Goal: Task Accomplishment & Management: Manage account settings

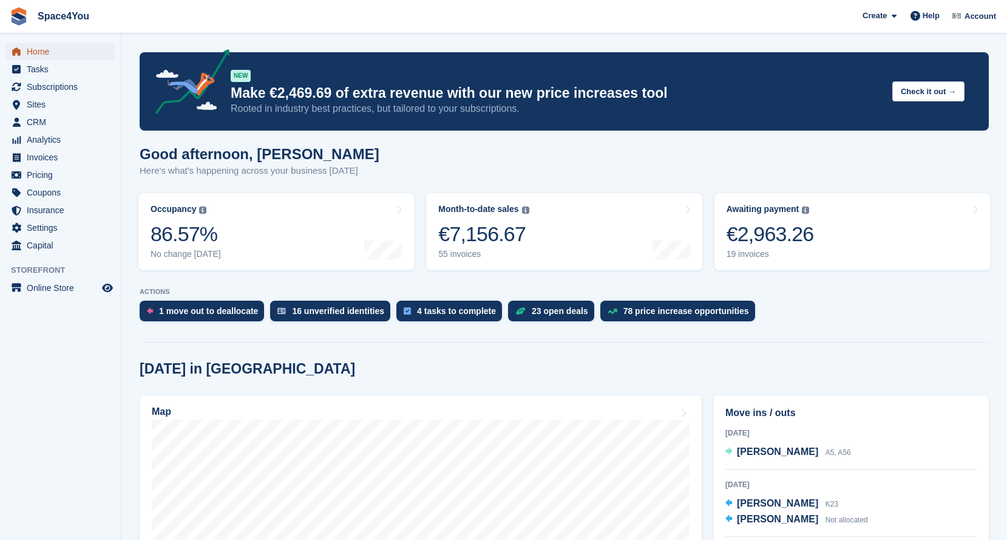
click at [47, 43] on span "Home" at bounding box center [63, 51] width 73 height 17
click at [47, 117] on span "CRM" at bounding box center [63, 122] width 73 height 17
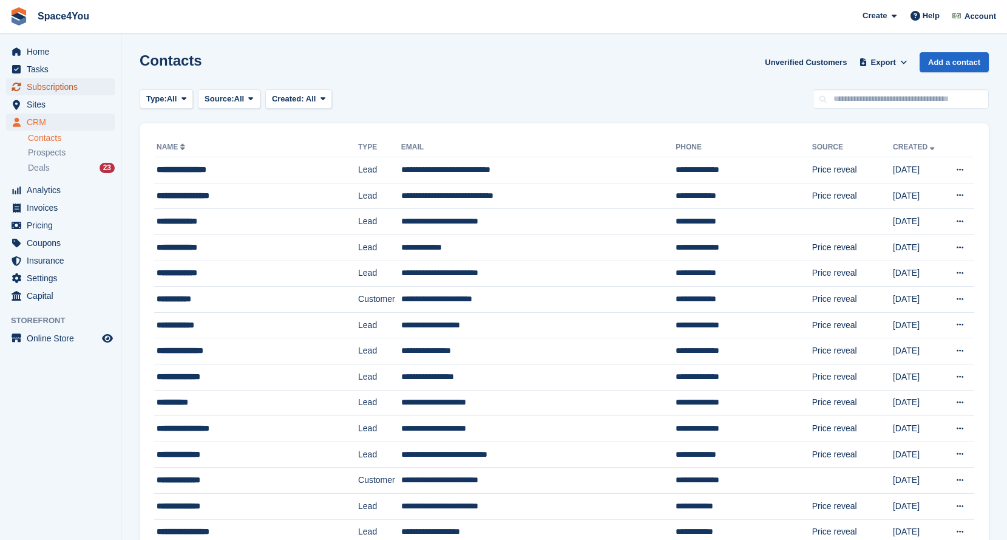
click at [53, 93] on span "Subscriptions" at bounding box center [63, 86] width 73 height 17
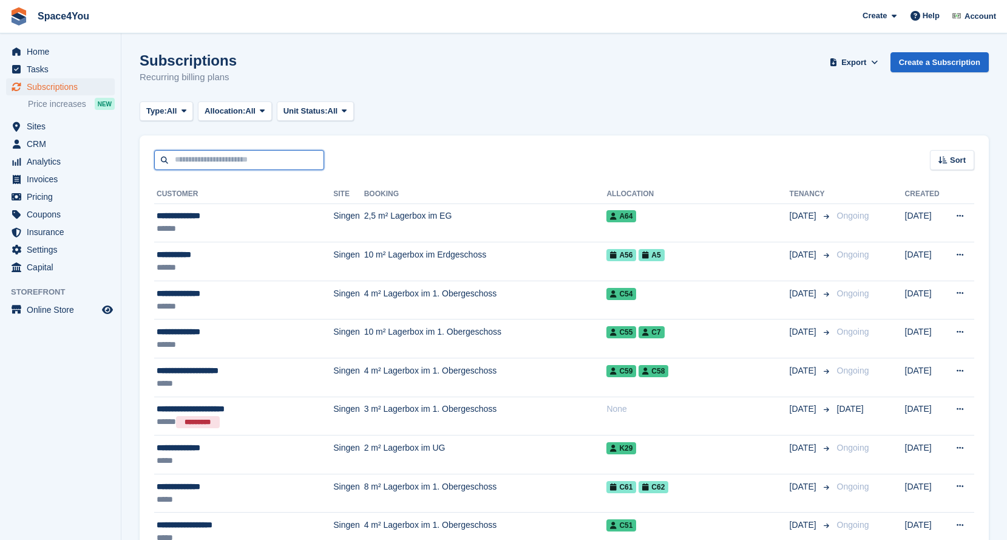
click at [197, 158] on input "text" at bounding box center [239, 160] width 170 height 20
type input "*****"
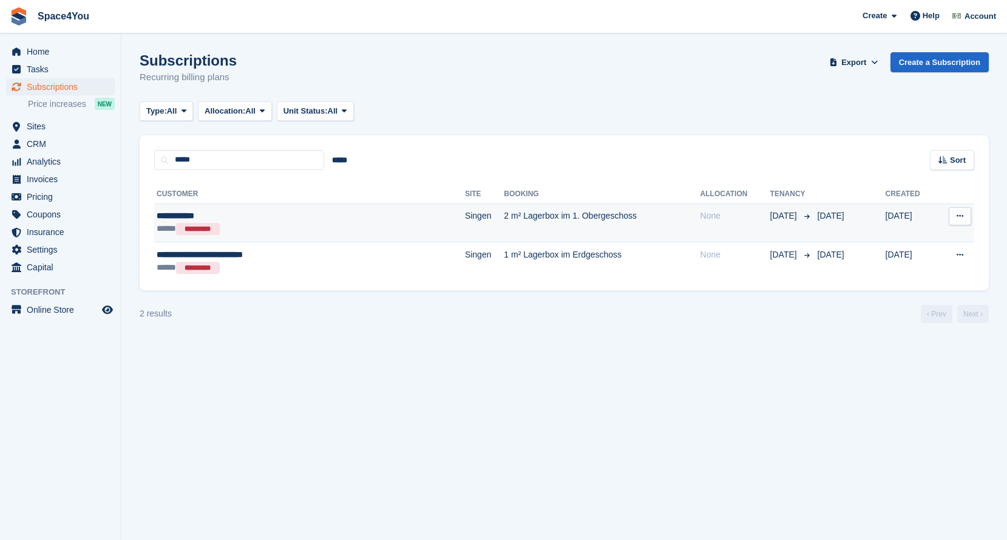
click at [283, 211] on div "**********" at bounding box center [261, 215] width 208 height 13
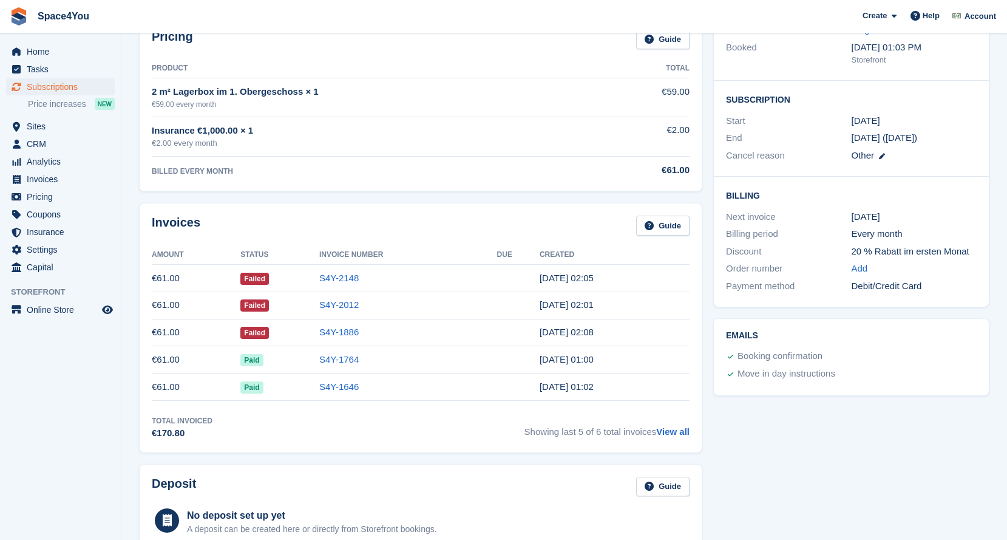
scroll to position [174, 0]
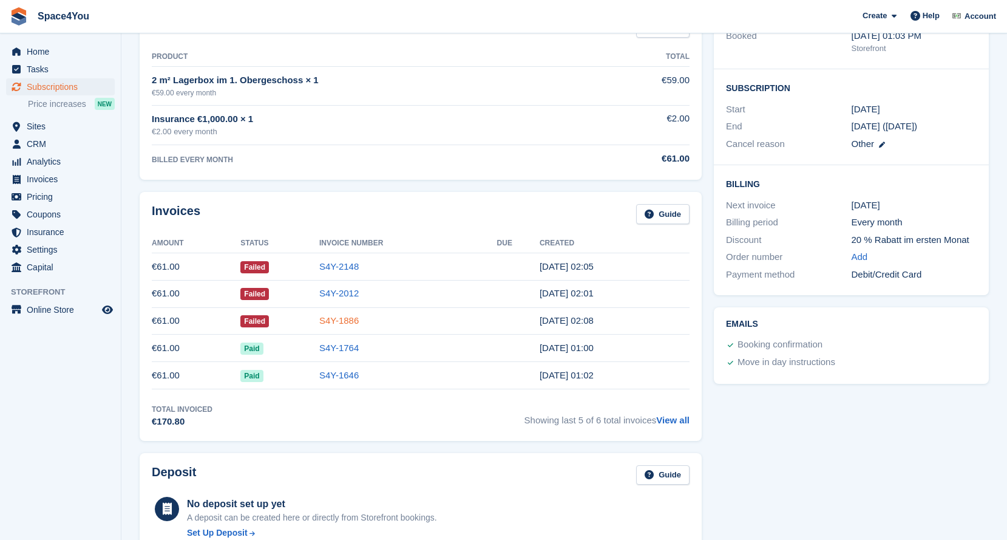
click at [336, 321] on link "S4Y-1886" at bounding box center [338, 320] width 39 height 10
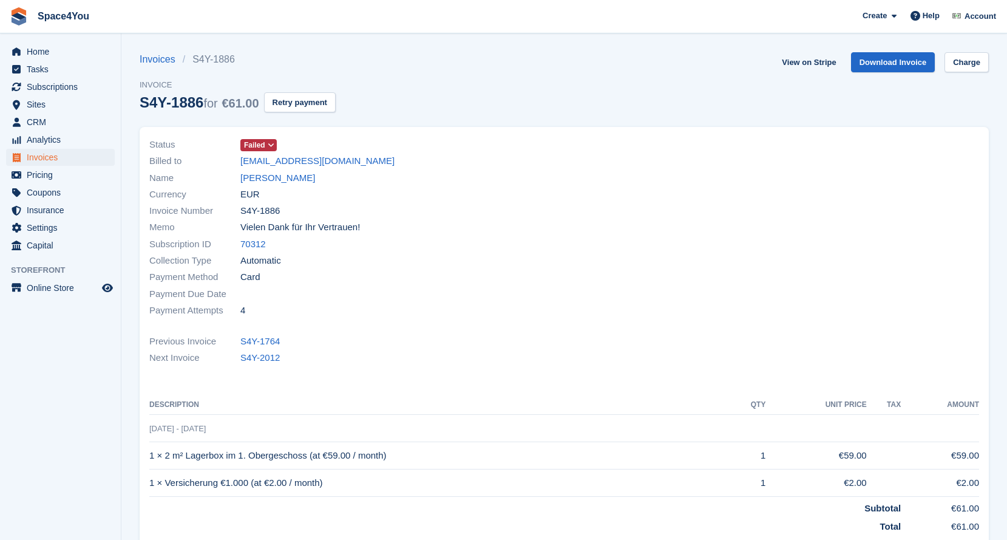
click at [268, 143] on span at bounding box center [272, 145] width 10 height 10
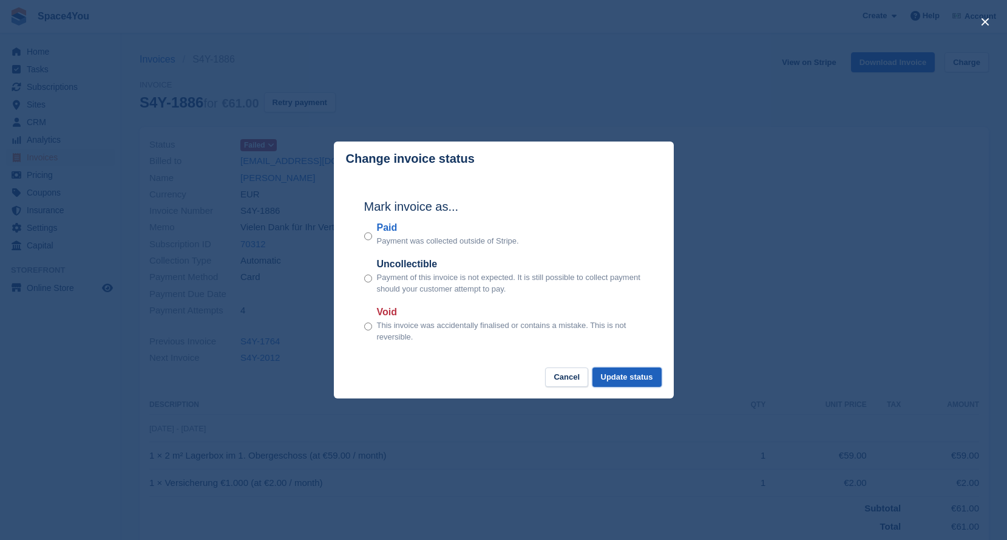
click at [632, 375] on button "Update status" at bounding box center [627, 377] width 69 height 20
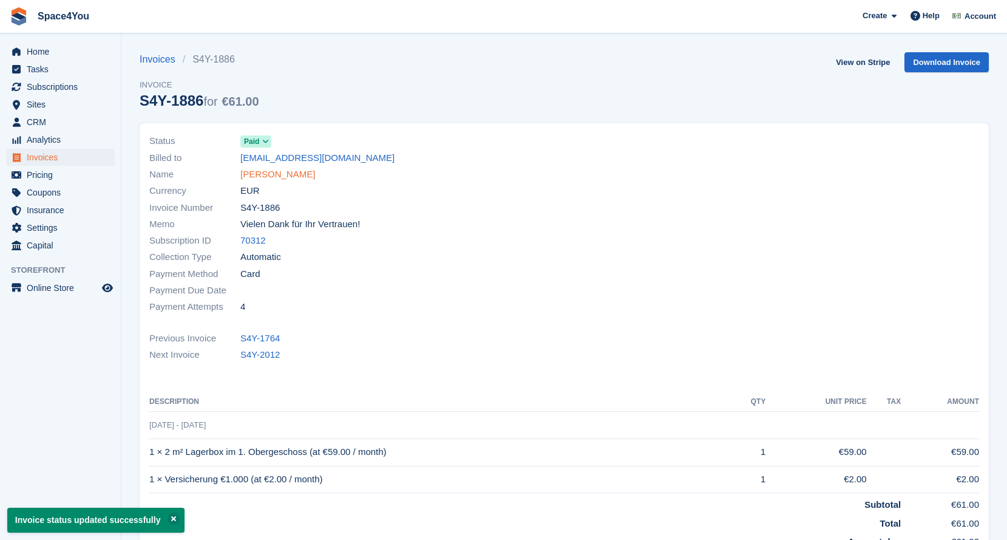
click at [273, 175] on link "[PERSON_NAME]" at bounding box center [277, 175] width 75 height 14
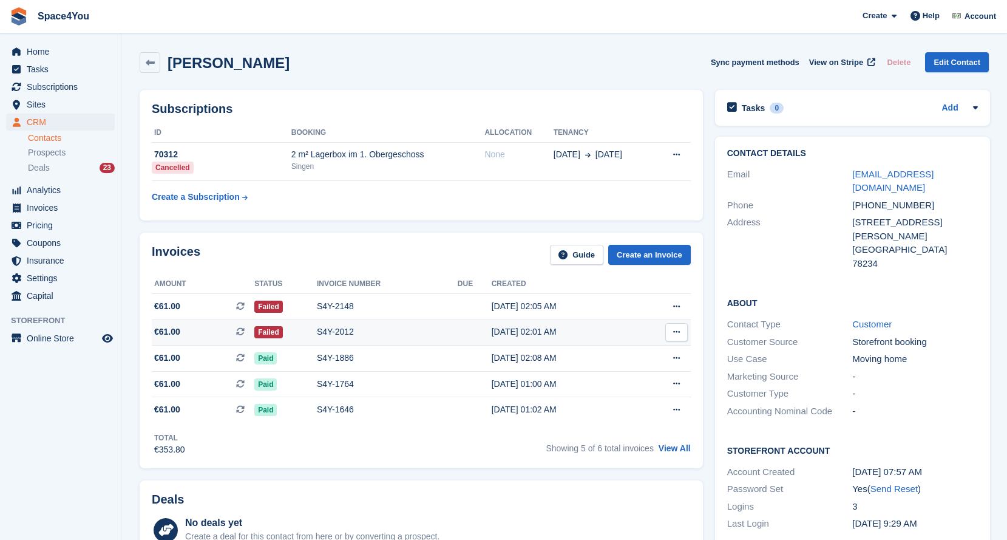
click at [353, 330] on div "S4Y-2012" at bounding box center [387, 331] width 141 height 13
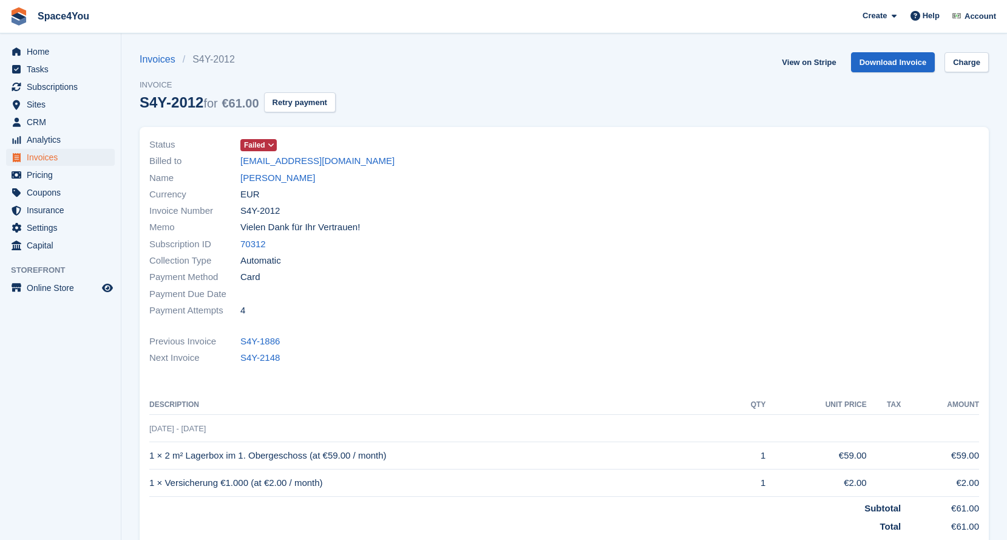
click at [268, 144] on span at bounding box center [272, 145] width 10 height 10
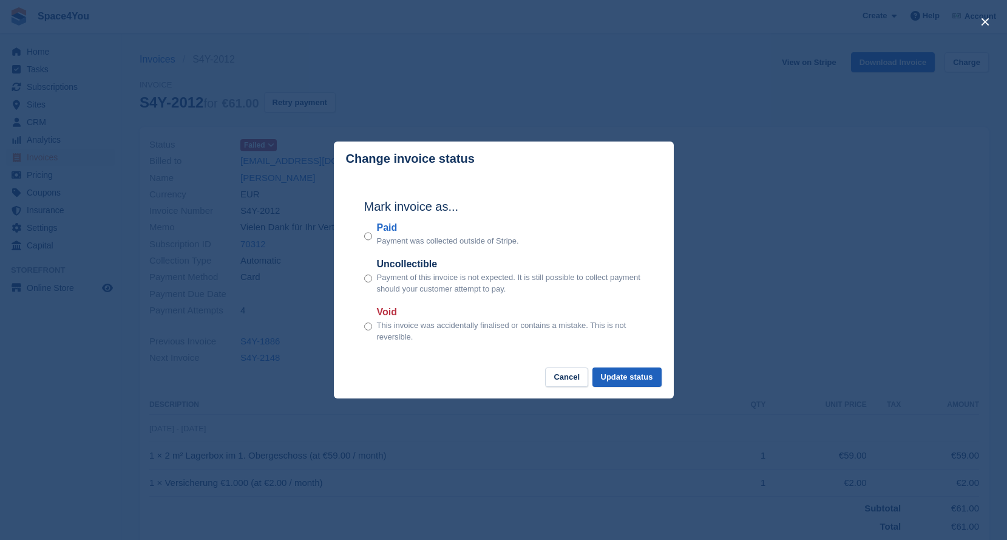
click at [633, 380] on button "Update status" at bounding box center [627, 377] width 69 height 20
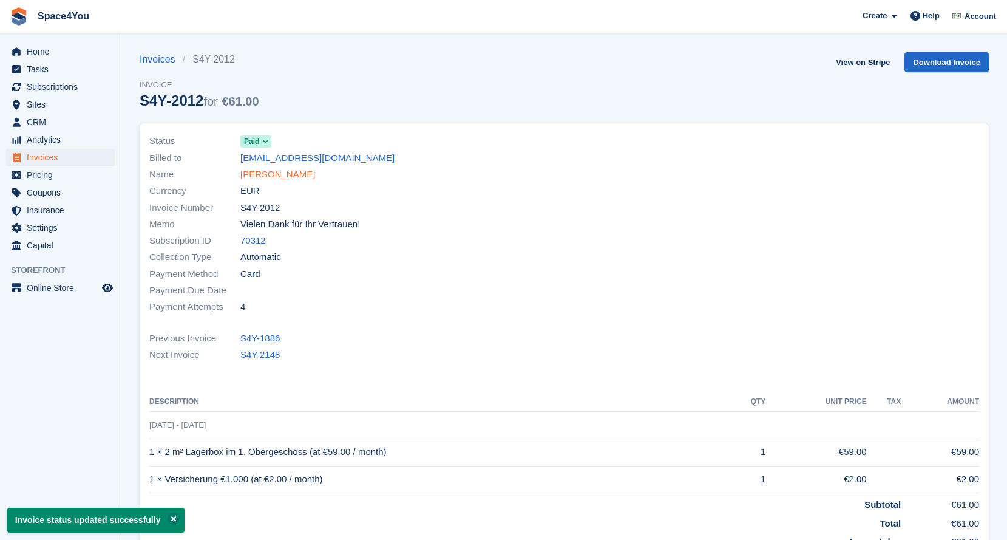
click at [269, 173] on link "[PERSON_NAME]" at bounding box center [277, 175] width 75 height 14
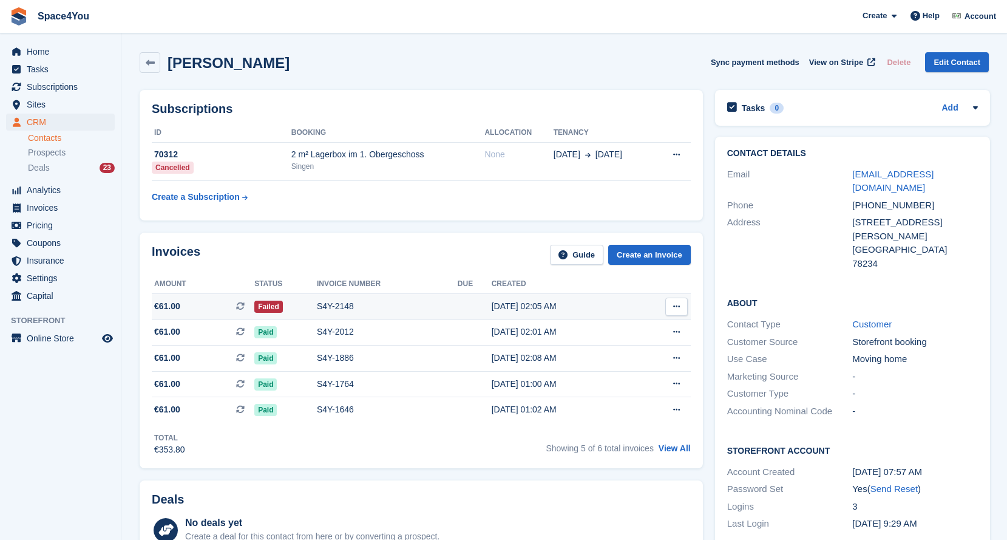
click at [349, 305] on div "S4Y-2148" at bounding box center [387, 306] width 141 height 13
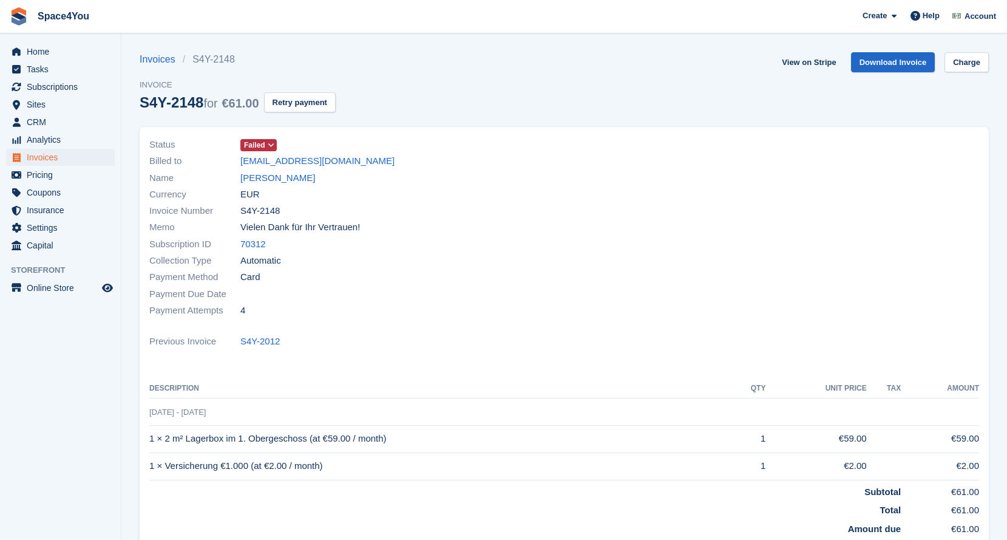
click at [270, 149] on icon at bounding box center [271, 144] width 7 height 7
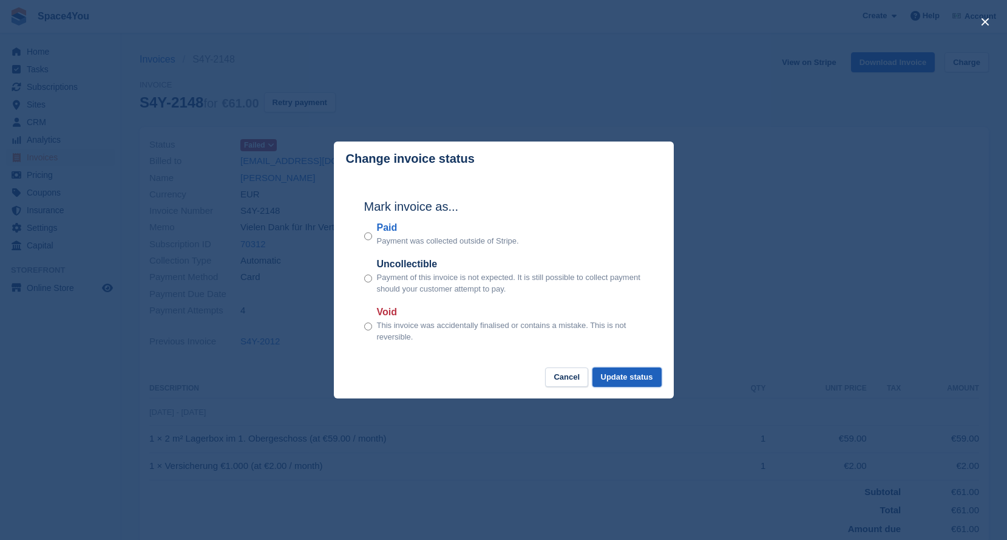
click at [639, 378] on button "Update status" at bounding box center [627, 377] width 69 height 20
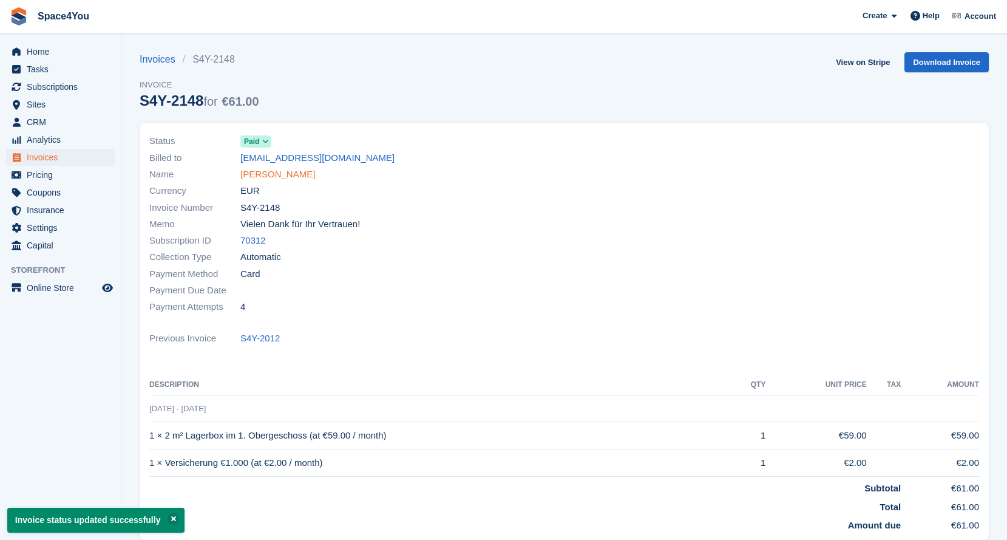
click at [272, 169] on link "[PERSON_NAME]" at bounding box center [277, 175] width 75 height 14
